Goal: Find specific fact: Find specific fact

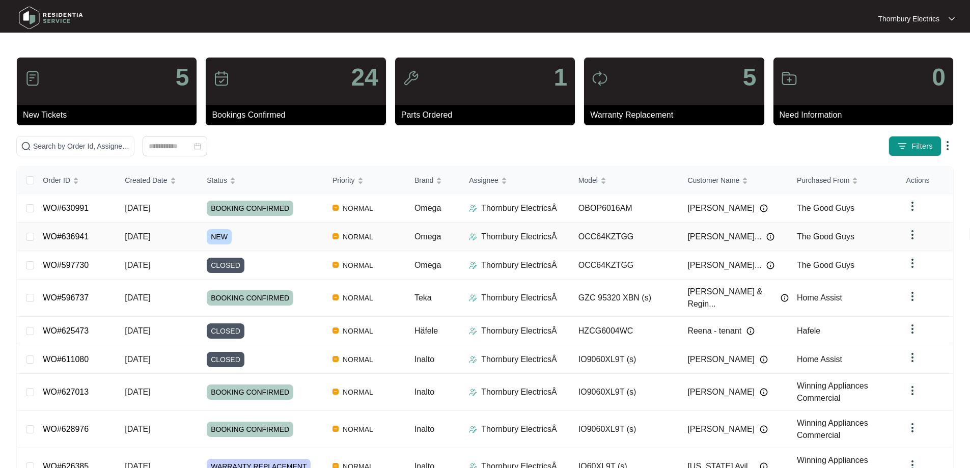
click at [228, 238] on span "NEW" at bounding box center [219, 236] width 25 height 15
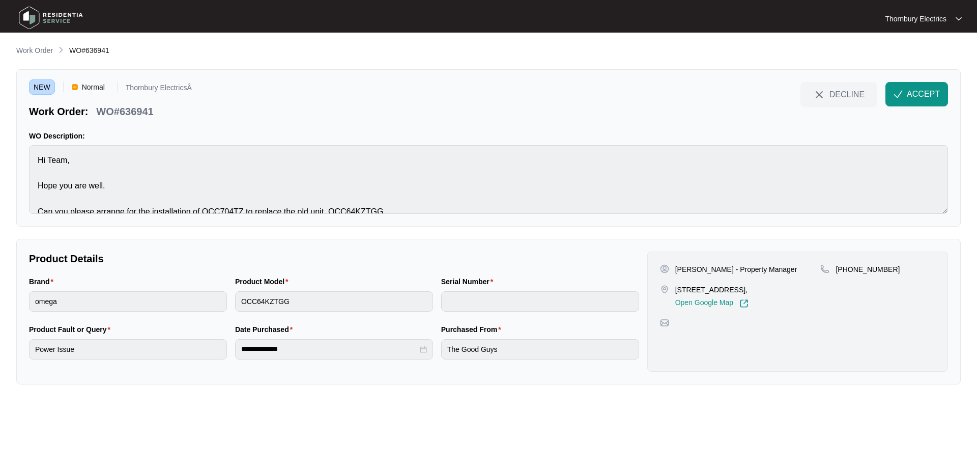
drag, startPoint x: 677, startPoint y: 291, endPoint x: 775, endPoint y: 290, distance: 98.2
click at [749, 290] on p "[STREET_ADDRESS]," at bounding box center [711, 290] width 73 height 10
copy p "[STREET_ADDRESS]"
click at [916, 92] on span "ACCEPT" at bounding box center [923, 94] width 33 height 12
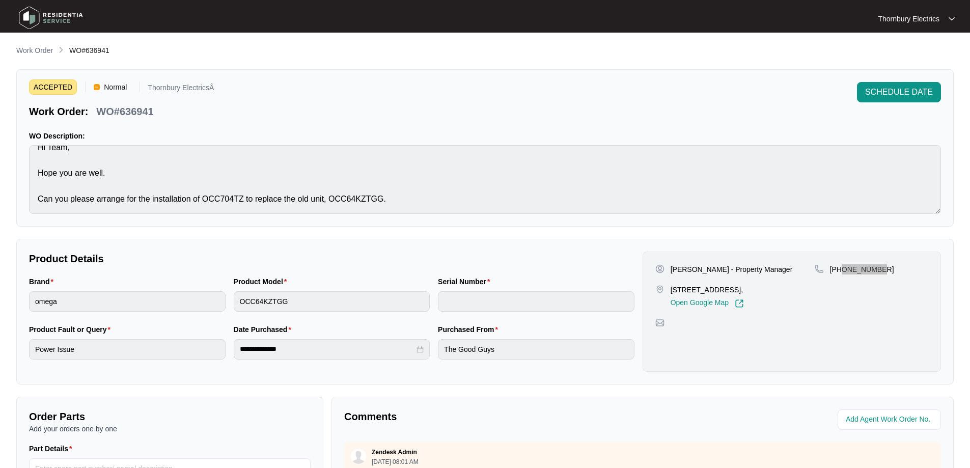
drag, startPoint x: 887, startPoint y: 265, endPoint x: 843, endPoint y: 271, distance: 44.2
click at [843, 271] on div "[PHONE_NUMBER]" at bounding box center [870, 269] width 113 height 10
copy p "433664575"
drag, startPoint x: 671, startPoint y: 274, endPoint x: 769, endPoint y: 270, distance: 97.8
click at [769, 270] on div "[PERSON_NAME] - Property Manager" at bounding box center [734, 269] width 159 height 10
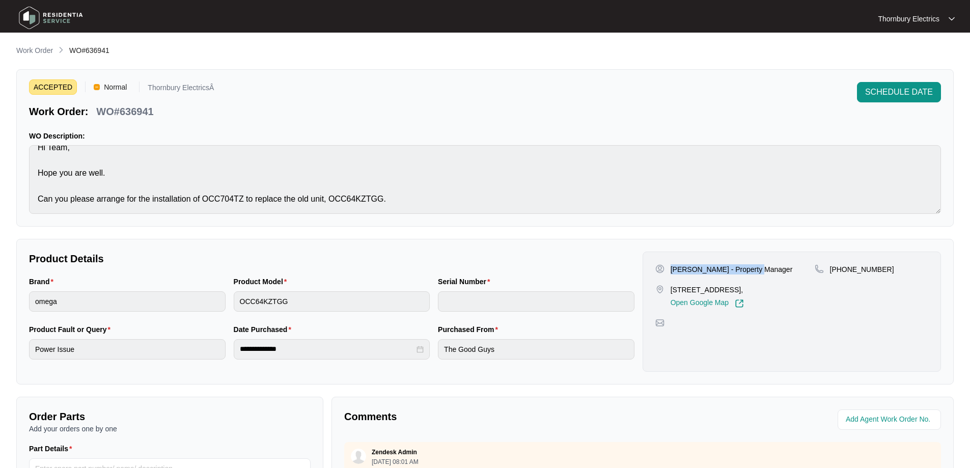
copy p "[PERSON_NAME] - Property Manager"
click at [130, 111] on p "WO#636941" at bounding box center [124, 111] width 57 height 14
copy p "636941"
